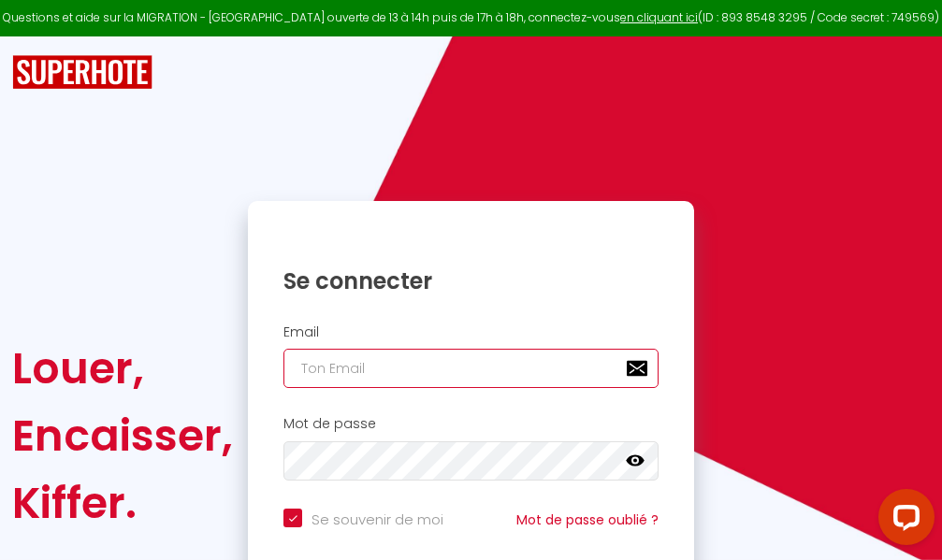
click at [566, 366] on input "email" at bounding box center [470, 368] width 375 height 39
type input "m"
checkbox input "true"
type input "ma"
checkbox input "true"
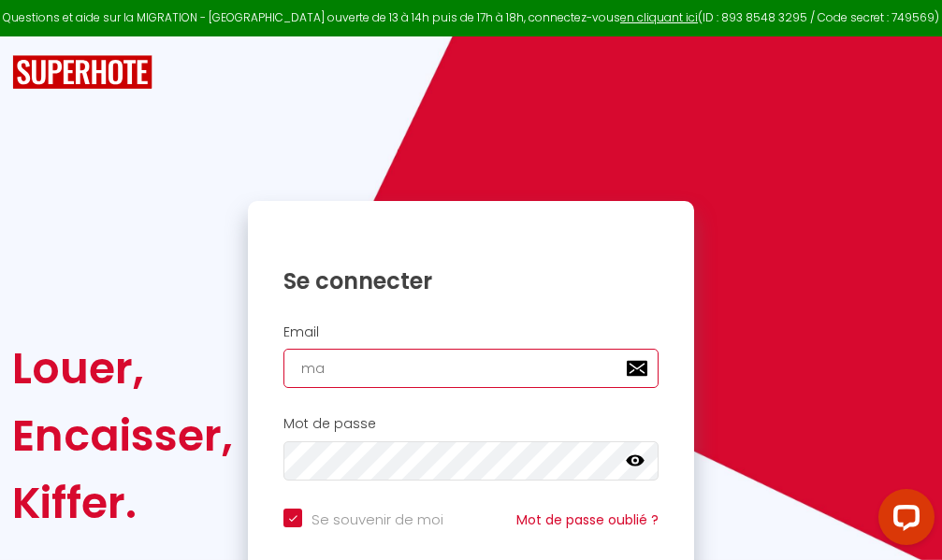
type input "mar"
checkbox input "true"
type input "marc"
checkbox input "true"
type input "marcd"
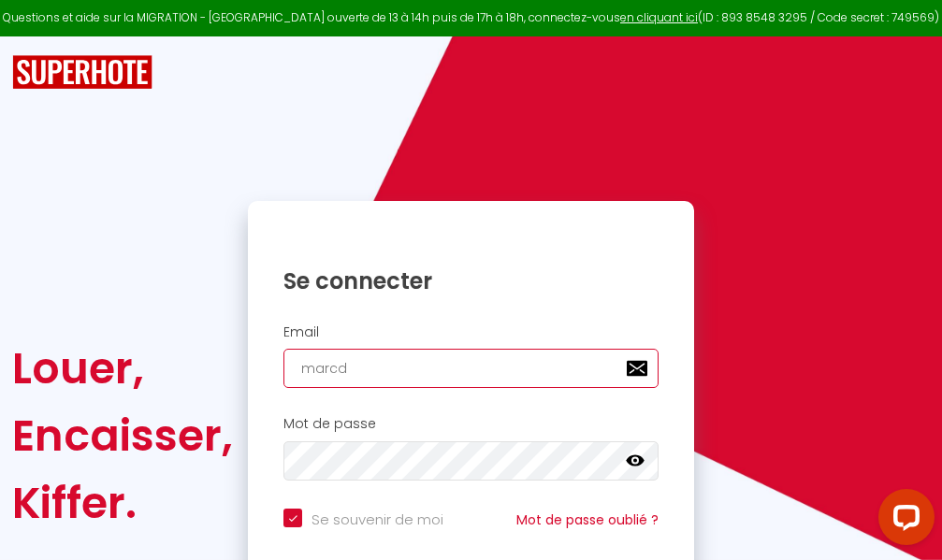
checkbox input "true"
type input "marcdp"
checkbox input "true"
type input "marcdpo"
checkbox input "true"
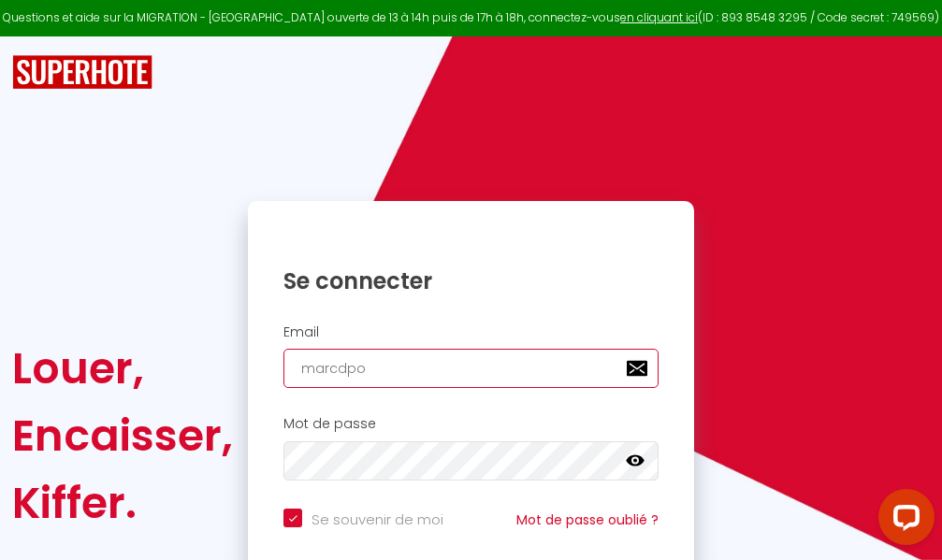
type input "marcdpoz"
checkbox input "true"
type input "marcdpoz."
checkbox input "true"
type input "marcdpoz.l"
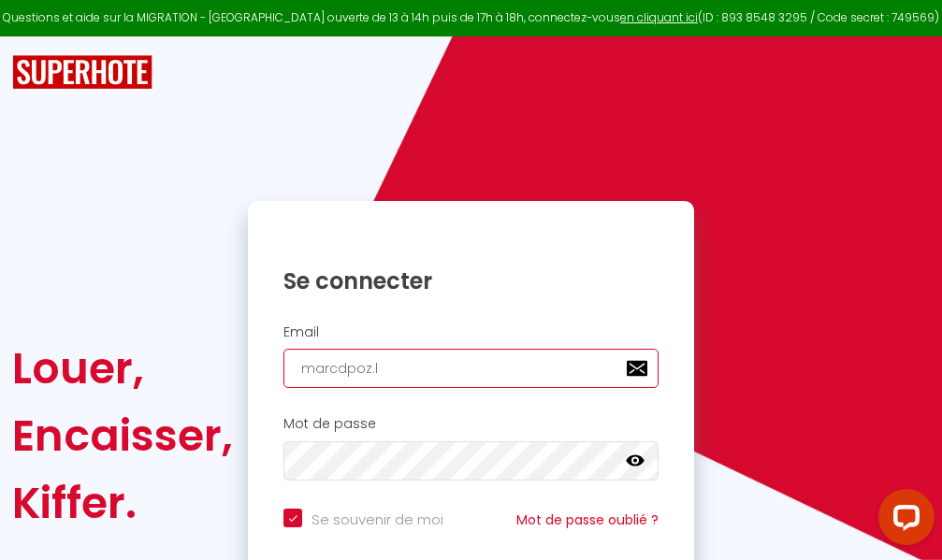
checkbox input "true"
type input "marcdpoz.lo"
checkbox input "true"
type input "marcdpoz.loc"
checkbox input "true"
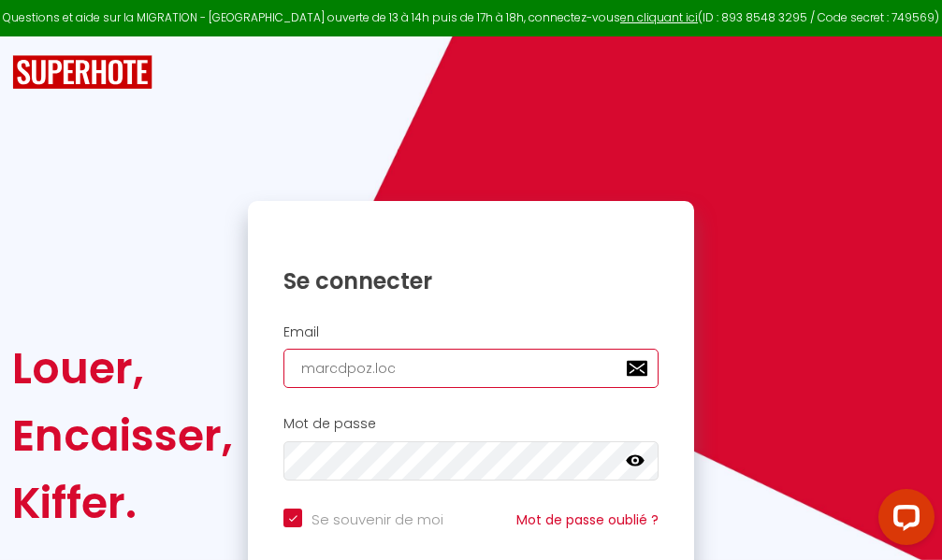
type input "marcdpoz.loca"
checkbox input "true"
type input "marcdpoz.locat"
checkbox input "true"
type input "marcdpoz.locati"
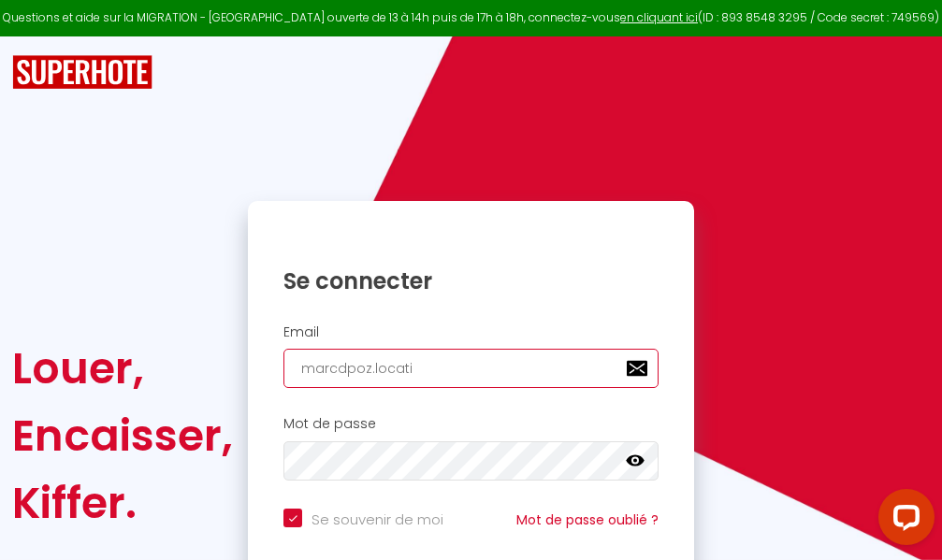
checkbox input "true"
type input "marcdpoz.locatio"
checkbox input "true"
type input "marcdpoz.location"
checkbox input "true"
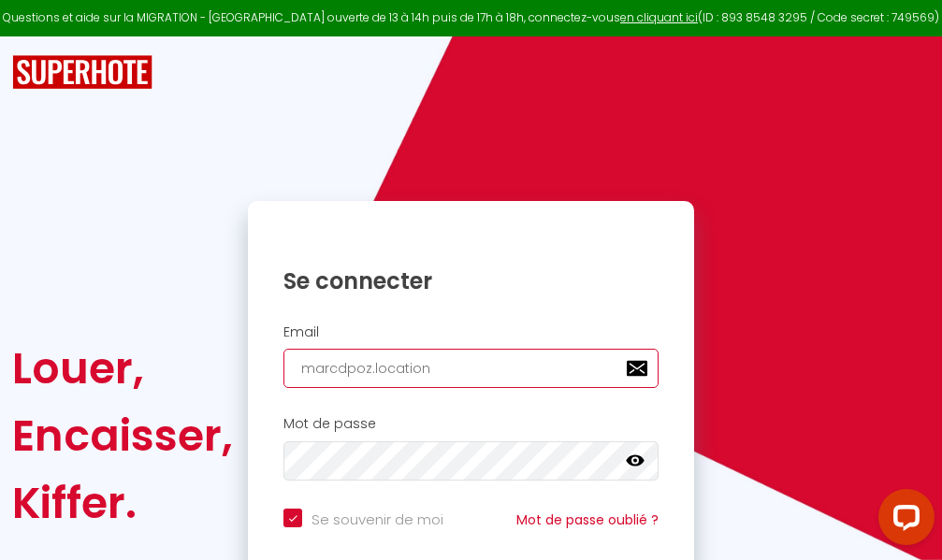
type input "marcdpoz.location@"
checkbox input "true"
type input "marcdpoz.location@g"
checkbox input "true"
type input "marcdpoz.location@gm"
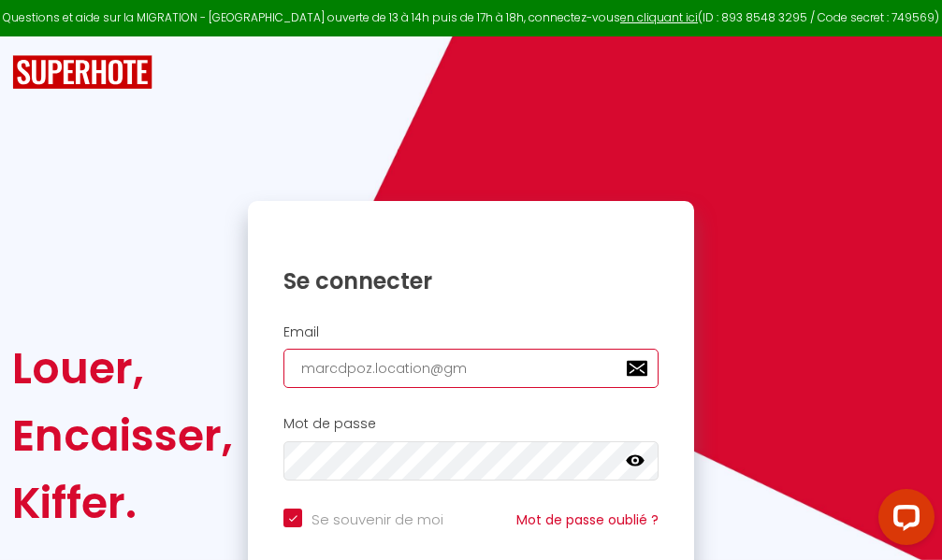
checkbox input "true"
type input "marcdpoz.location@gma"
checkbox input "true"
type input "marcdpoz.location@gmai"
checkbox input "true"
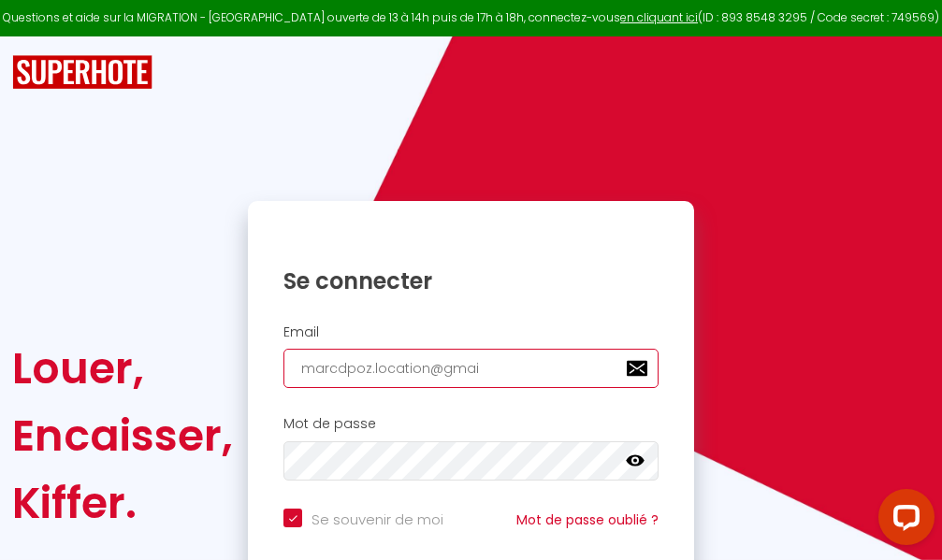
type input "[EMAIL_ADDRESS]"
checkbox input "true"
type input "[EMAIL_ADDRESS]."
checkbox input "true"
type input "marcdpoz.location@gmail.c"
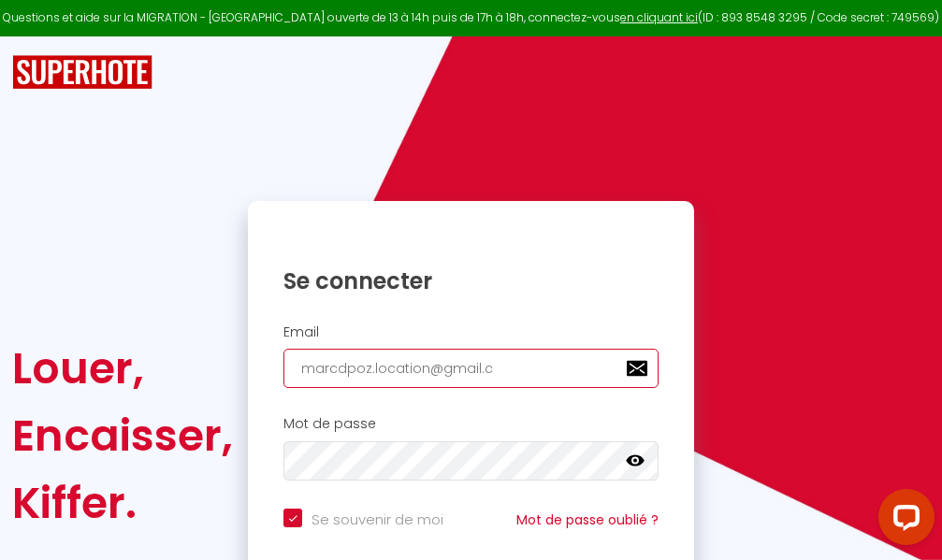
checkbox input "true"
type input "[EMAIL_ADDRESS][DOMAIN_NAME]"
checkbox input "true"
type input "[EMAIL_ADDRESS][DOMAIN_NAME]"
checkbox input "true"
